Goal: Task Accomplishment & Management: Use online tool/utility

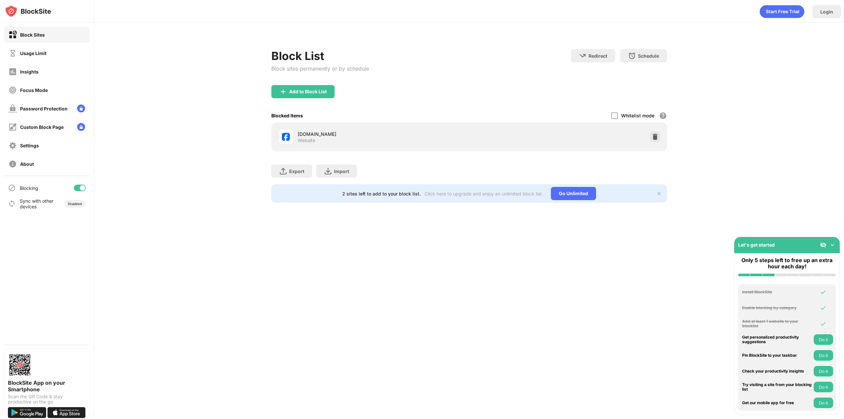
click at [554, 94] on div "Add to Block List" at bounding box center [469, 97] width 396 height 24
click at [615, 113] on div at bounding box center [614, 115] width 7 height 7
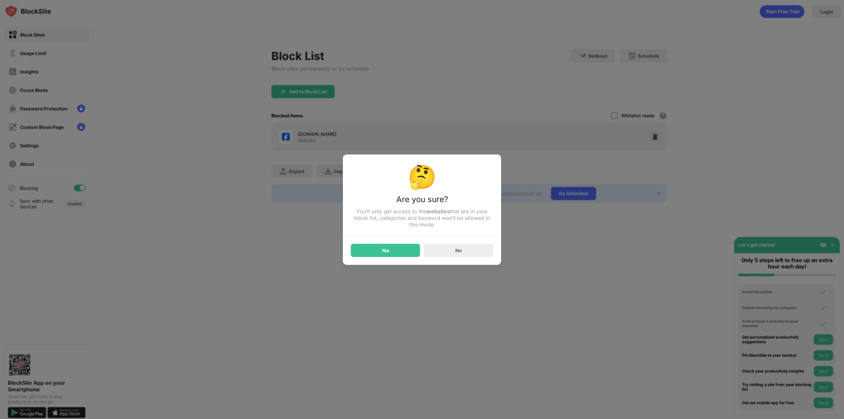
click at [400, 278] on div at bounding box center [422, 209] width 844 height 419
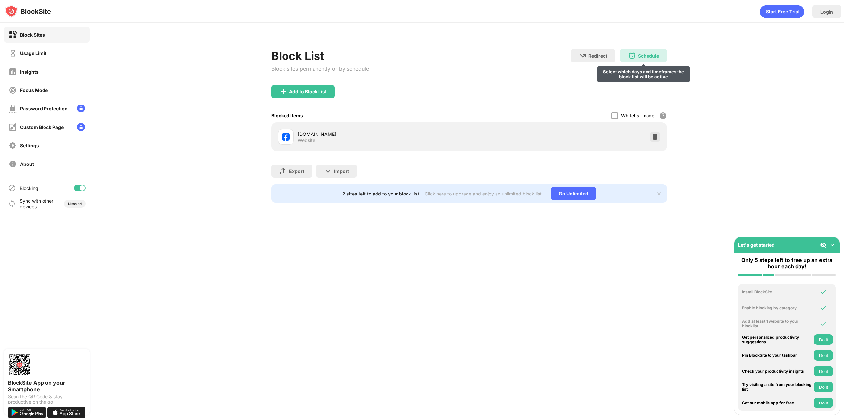
click at [660, 54] on div "Schedule Select which days and timeframes the block list will be active" at bounding box center [643, 55] width 47 height 13
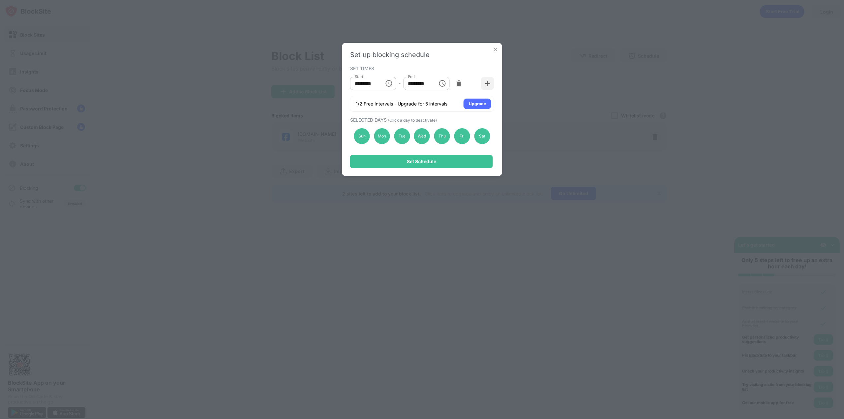
click at [493, 49] on img at bounding box center [495, 49] width 7 height 7
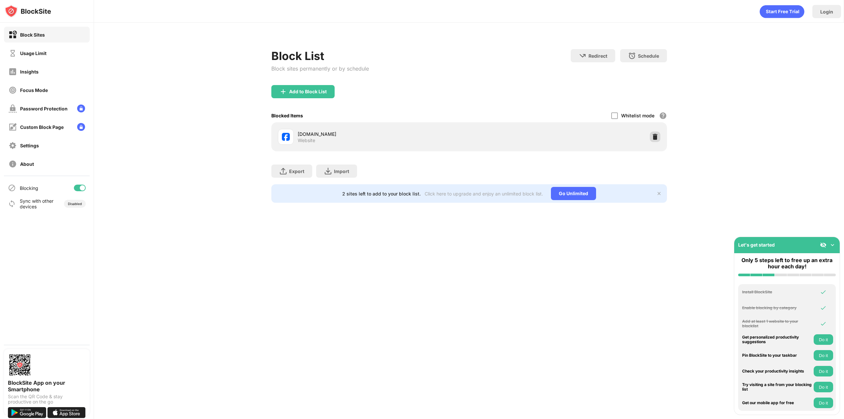
click at [655, 136] on img at bounding box center [655, 137] width 7 height 7
